Goal: Information Seeking & Learning: Find specific fact

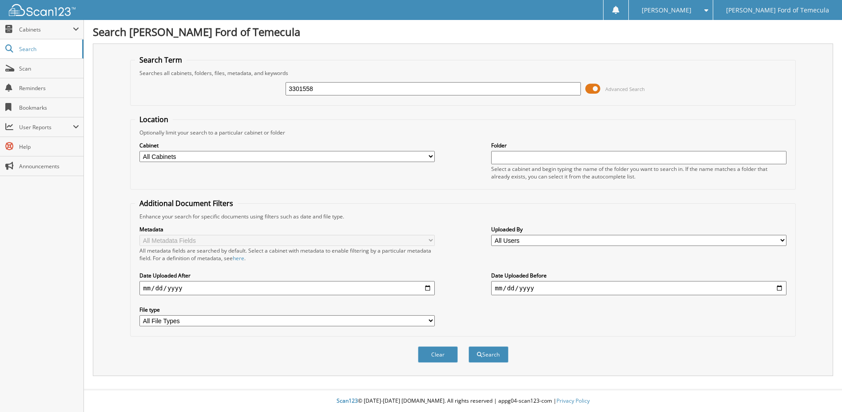
type input "3301558"
click at [468, 346] on button "Search" at bounding box center [488, 354] width 40 height 16
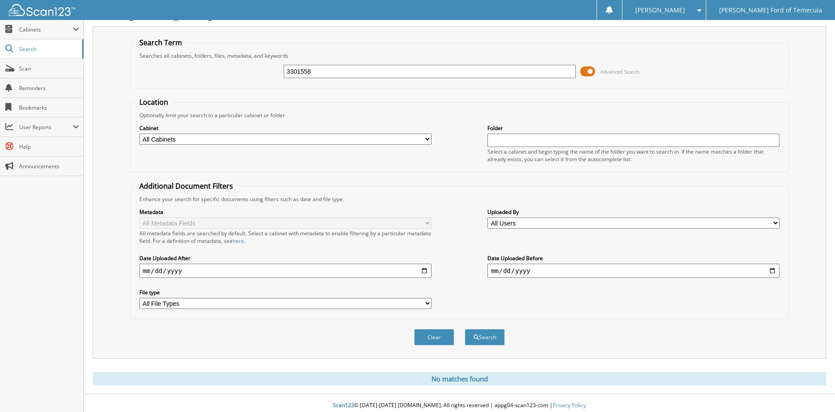
scroll to position [22, 0]
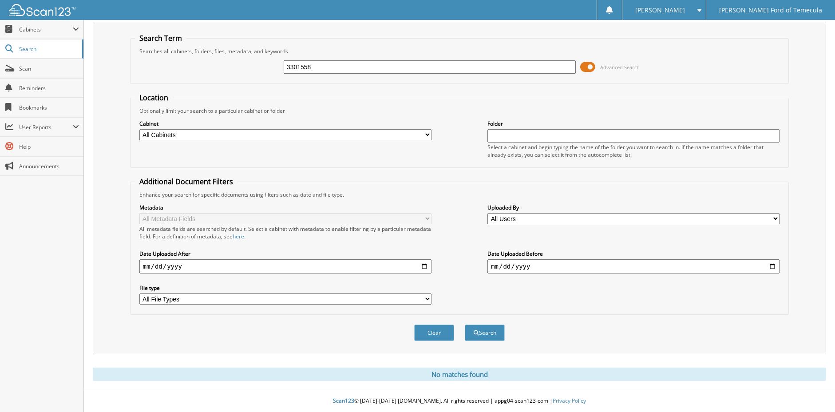
drag, startPoint x: 319, startPoint y: 67, endPoint x: 204, endPoint y: 67, distance: 115.0
click at [204, 67] on div "3301558 Advanced Search" at bounding box center [459, 67] width 649 height 24
type input "5"
type input "3283843"
click at [465, 324] on button "Search" at bounding box center [485, 332] width 40 height 16
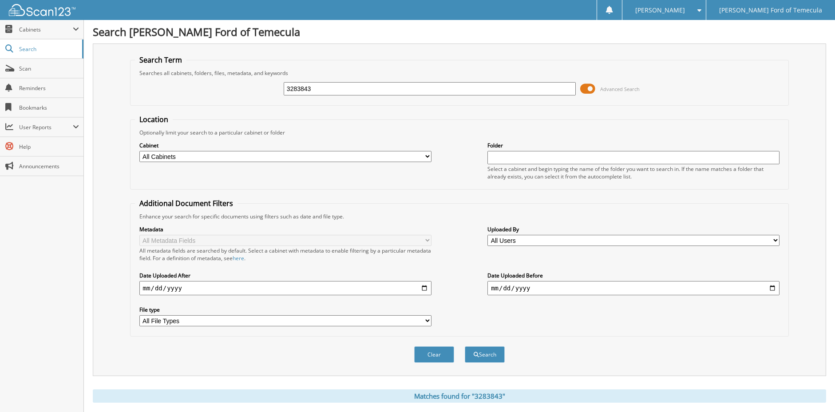
scroll to position [84, 0]
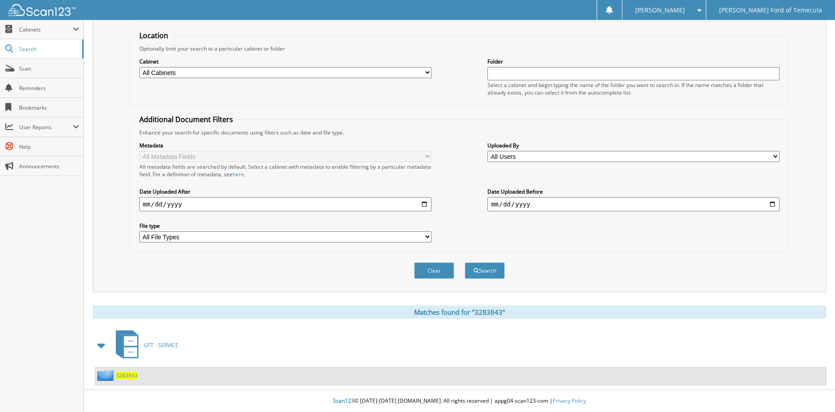
click at [168, 346] on span "GFT - SERVICE" at bounding box center [161, 345] width 35 height 8
